Goal: Task Accomplishment & Management: Manage account settings

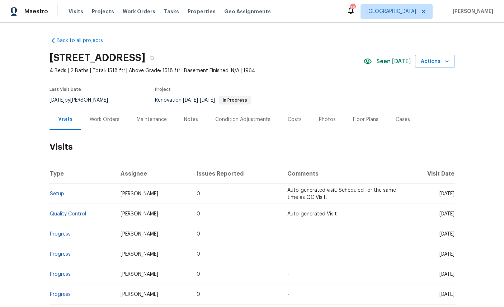
click at [100, 119] on div "Work Orders" at bounding box center [105, 119] width 30 height 7
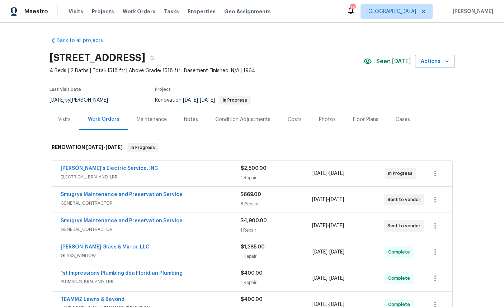
click at [72, 170] on link "Jack's Electric Service, INC" at bounding box center [110, 168] width 98 height 5
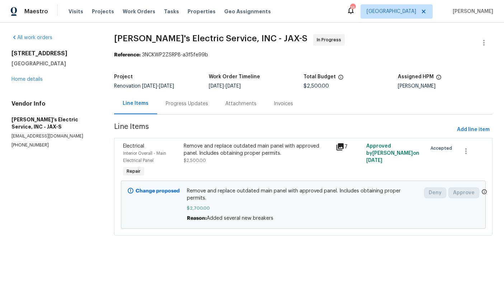
click at [26, 77] on link "Home details" at bounding box center [26, 79] width 31 height 5
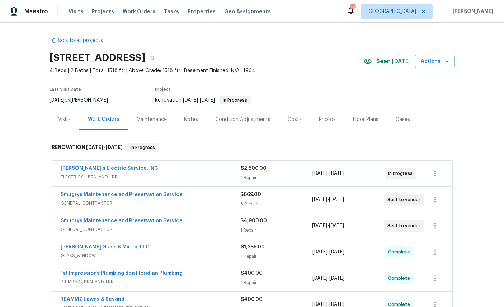
click at [434, 62] on span "Actions" at bounding box center [435, 61] width 28 height 9
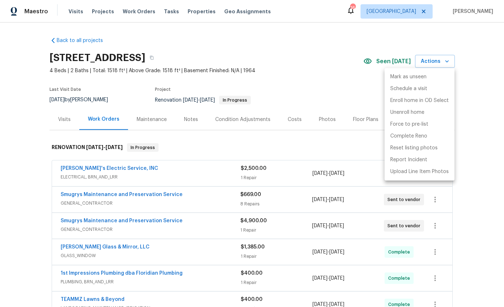
scroll to position [1, 0]
click at [422, 134] on p "Complete Reno" at bounding box center [408, 136] width 37 height 8
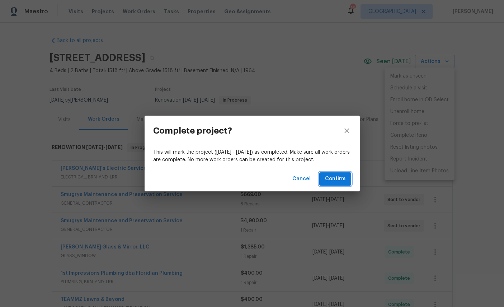
click at [334, 174] on button "Confirm" at bounding box center [335, 178] width 32 height 13
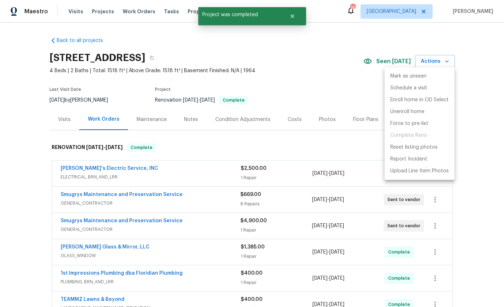
click at [487, 51] on div at bounding box center [252, 153] width 504 height 307
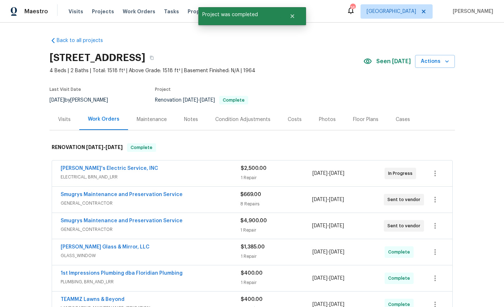
scroll to position [0, 0]
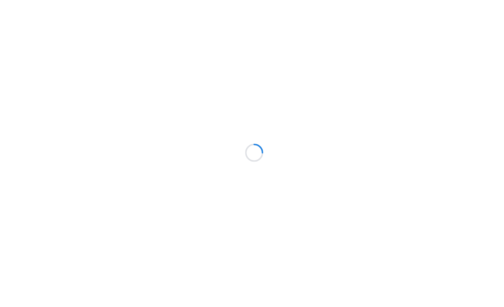
scroll to position [2, 0]
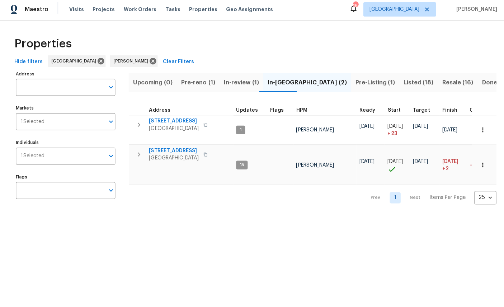
click at [439, 82] on span "Resale (16)" at bounding box center [454, 84] width 31 height 10
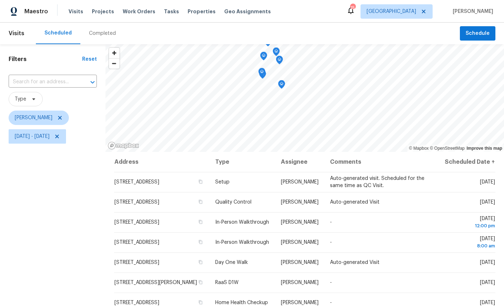
scroll to position [-1, 0]
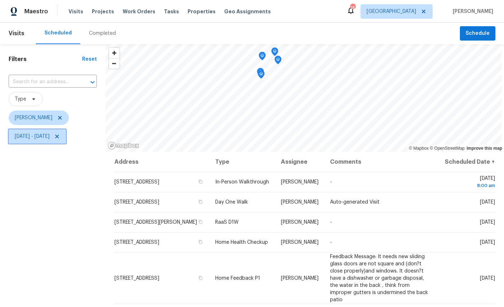
click at [49, 134] on span "[DATE] - [DATE]" at bounding box center [32, 136] width 35 height 7
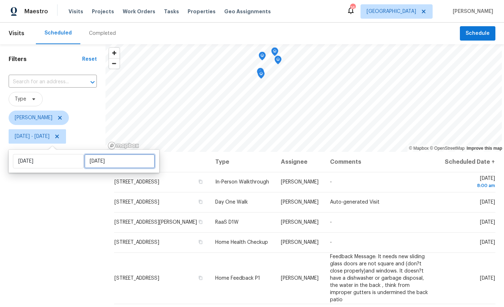
click at [100, 161] on input "[DATE]" at bounding box center [119, 161] width 71 height 14
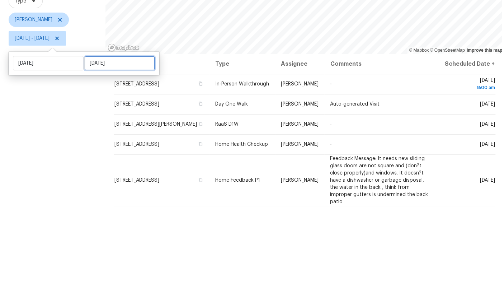
select select "9"
select select "2025"
select select "10"
select select "2025"
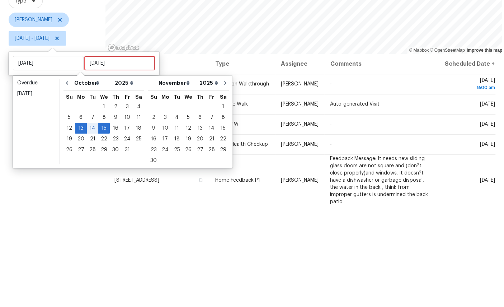
scroll to position [27, 0]
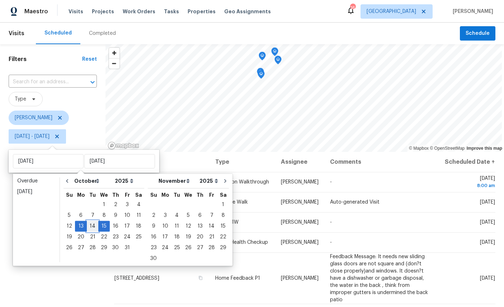
click at [91, 221] on div "14" at bounding box center [92, 226] width 11 height 10
type input "[DATE]"
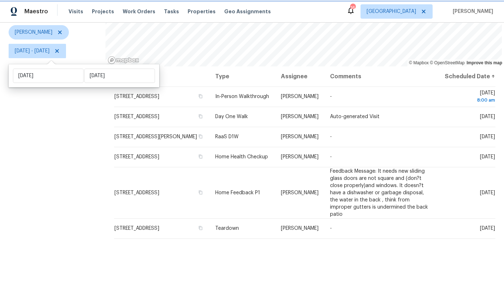
scroll to position [85, 0]
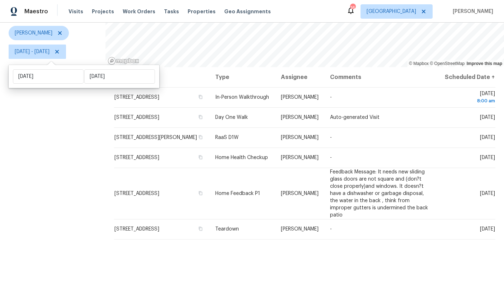
click at [0, 0] on icon at bounding box center [0, 0] width 0 height 0
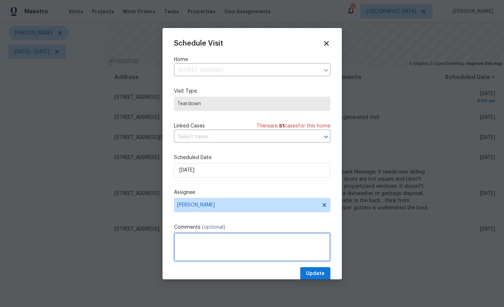
click at [241, 243] on textarea at bounding box center [252, 246] width 156 height 29
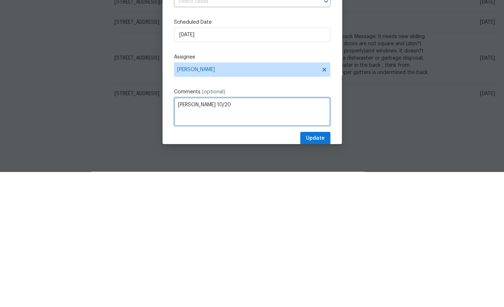
type textarea "[PERSON_NAME] 10/20"
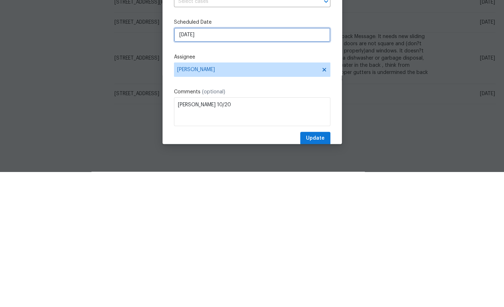
click at [231, 163] on input "[DATE]" at bounding box center [252, 170] width 156 height 14
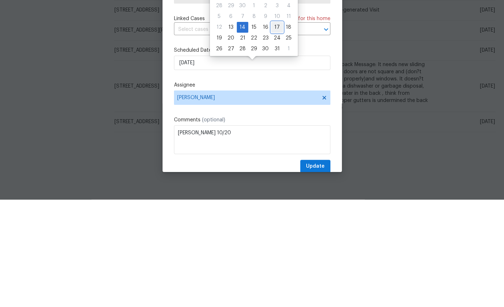
click at [278, 129] on div "17" at bounding box center [277, 134] width 12 height 10
type input "[DATE]"
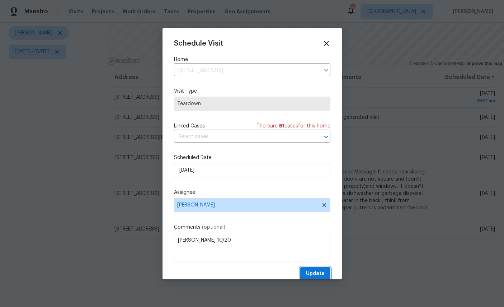
click at [317, 270] on span "Update" at bounding box center [315, 273] width 19 height 9
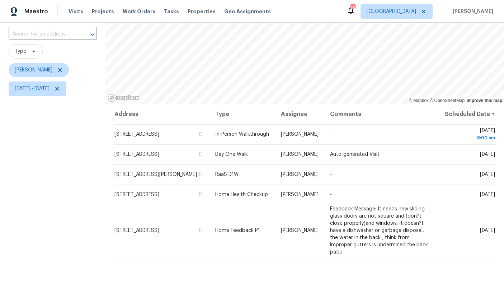
scroll to position [47, 0]
click at [335, 66] on icon "Map marker" at bounding box center [336, 70] width 6 height 8
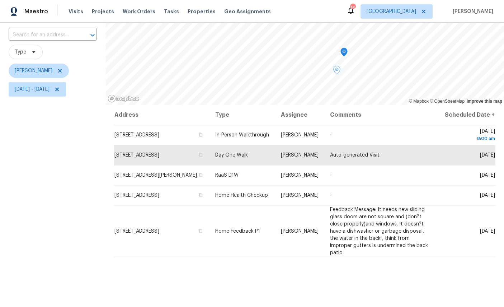
click at [341, 48] on icon "Map marker" at bounding box center [344, 52] width 6 height 8
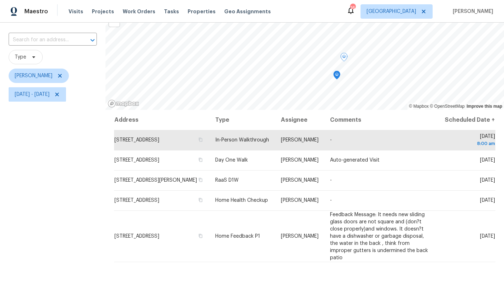
scroll to position [41, 0]
click at [49, 91] on span "[DATE] - [DATE]" at bounding box center [32, 94] width 35 height 7
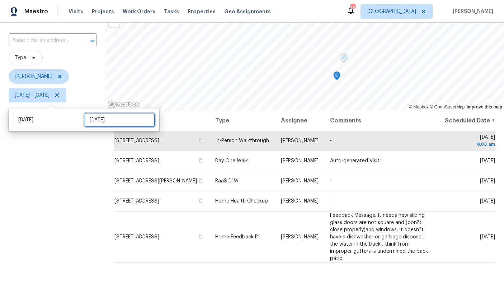
click at [99, 113] on input "[DATE]" at bounding box center [119, 120] width 71 height 14
select select "9"
select select "2025"
select select "10"
select select "2025"
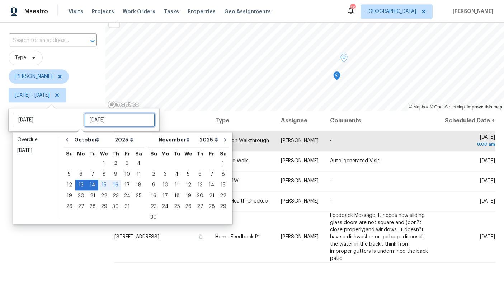
scroll to position [27, 0]
click at [130, 180] on div "17" at bounding box center [127, 185] width 12 height 10
type input "[DATE]"
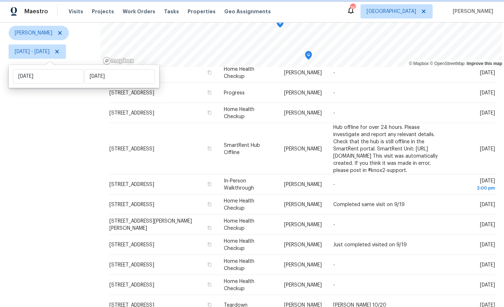
scroll to position [27, 0]
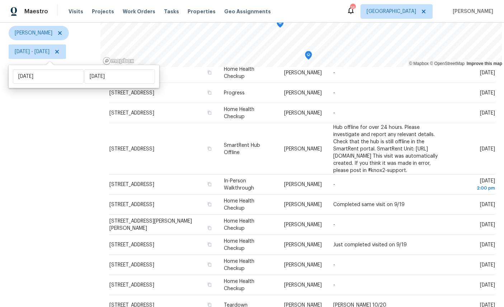
click at [72, 204] on div "Filters Reset ​ Type [PERSON_NAME][DATE] - [DATE]" at bounding box center [50, 135] width 100 height 353
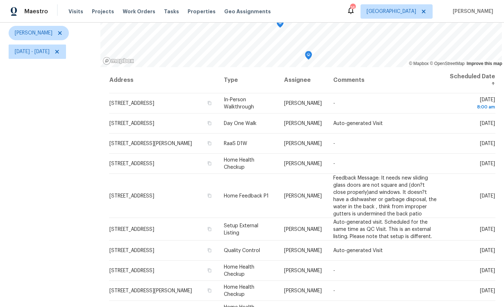
scroll to position [0, 0]
click at [49, 48] on span "[DATE] - [DATE]" at bounding box center [32, 51] width 35 height 7
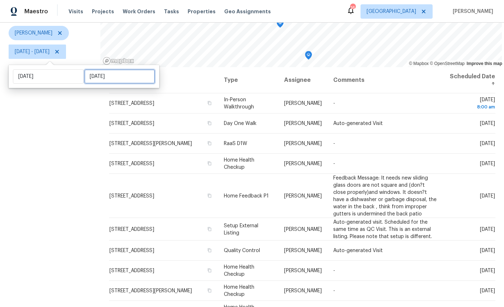
click at [101, 69] on input "[DATE]" at bounding box center [119, 76] width 71 height 14
select select "9"
select select "2025"
select select "10"
select select "2025"
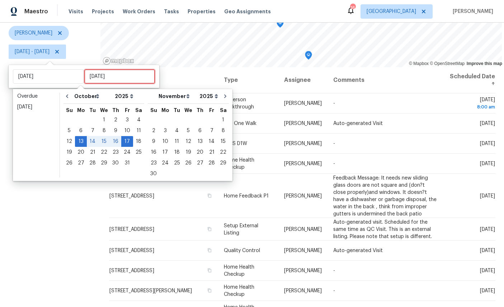
scroll to position [27, 0]
click at [90, 136] on div "14" at bounding box center [92, 141] width 11 height 10
type input "[DATE]"
